Goal: Complete application form

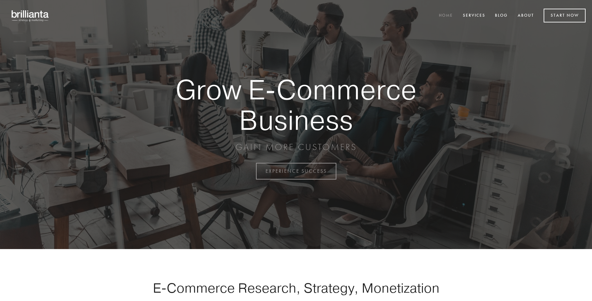
scroll to position [1680, 0]
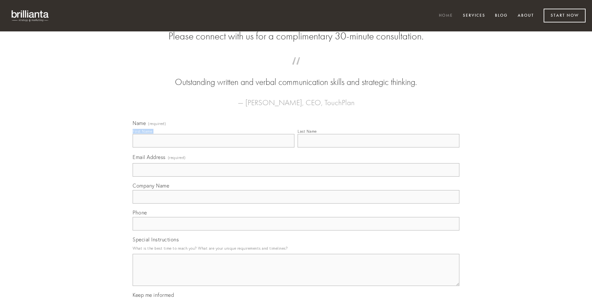
type input "[PERSON_NAME]"
click at [378, 147] on input "Last Name" at bounding box center [379, 140] width 162 height 13
type input "[PERSON_NAME]"
click at [296, 177] on input "Email Address (required)" at bounding box center [296, 169] width 327 height 13
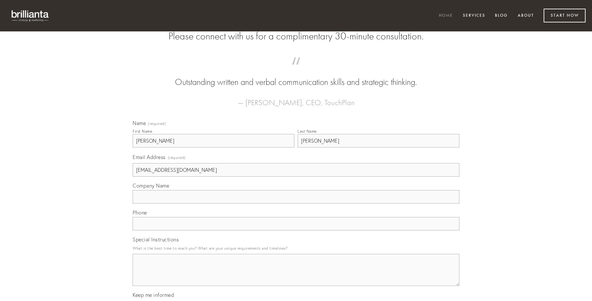
type input "[EMAIL_ADDRESS][DOMAIN_NAME]"
click at [296, 203] on input "Company Name" at bounding box center [296, 196] width 327 height 13
type input "tui"
click at [296, 230] on input "text" at bounding box center [296, 223] width 327 height 13
click at [296, 276] on textarea "Special Instructions" at bounding box center [296, 270] width 327 height 32
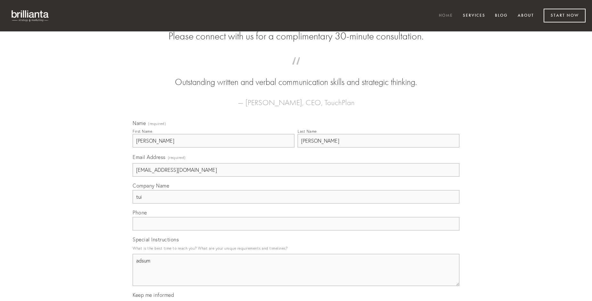
type textarea "adsum"
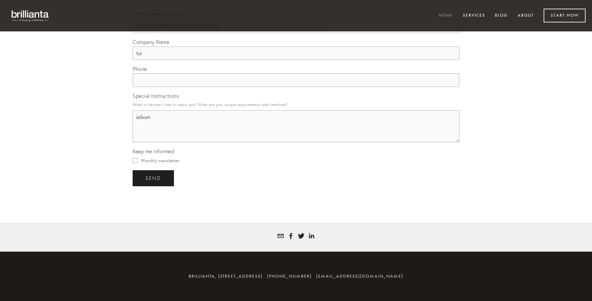
click at [154, 178] on span "send" at bounding box center [153, 178] width 16 height 6
